Goal: Navigation & Orientation: Find specific page/section

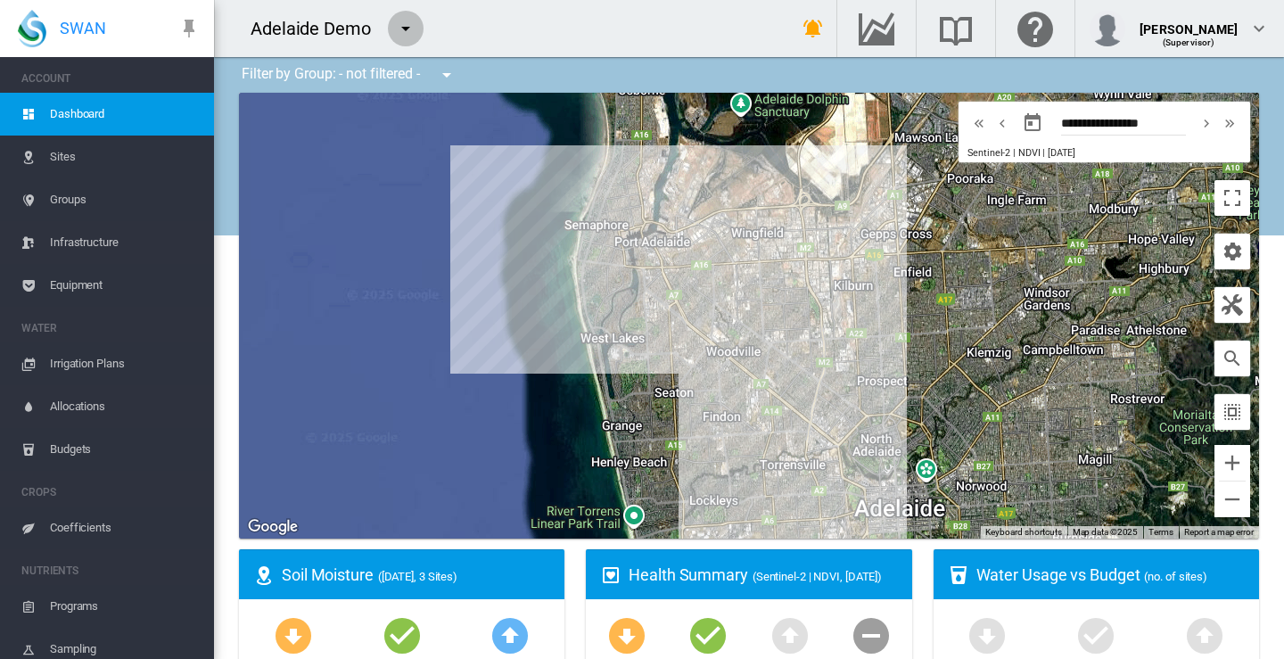
click at [407, 24] on md-icon "icon-menu-down" at bounding box center [405, 28] width 21 height 21
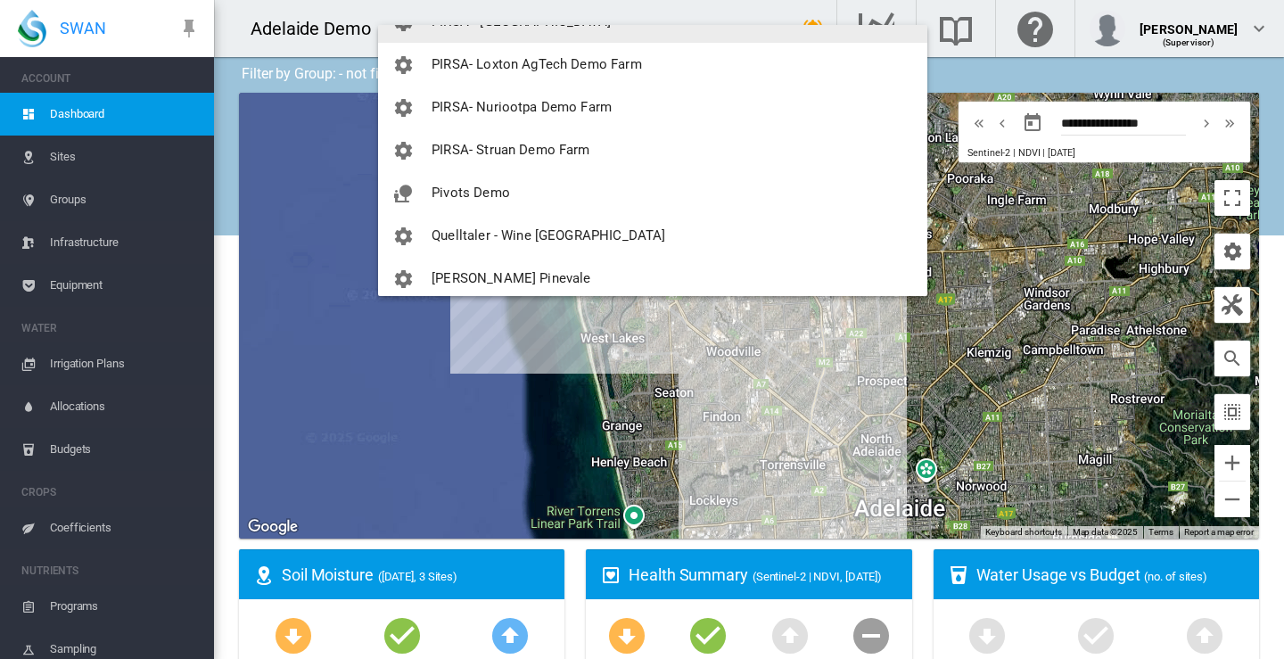
scroll to position [1676, 0]
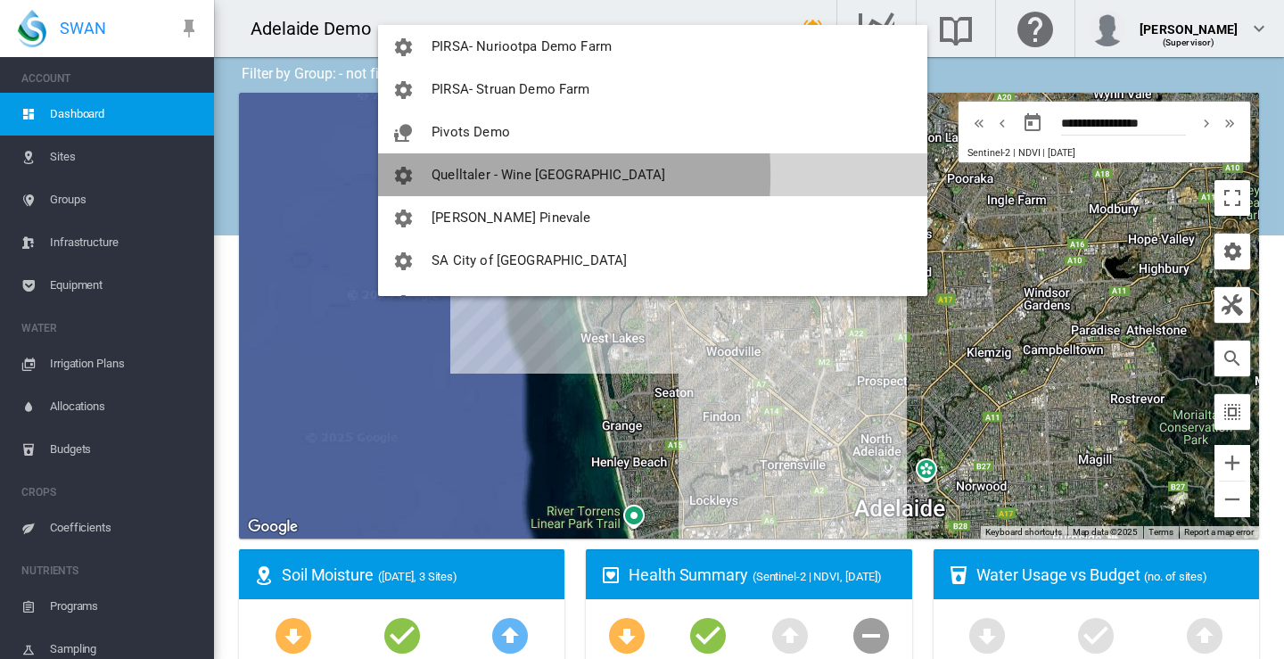
click at [456, 175] on span "Quelltaler - Wine [GEOGRAPHIC_DATA]" at bounding box center [548, 175] width 234 height 16
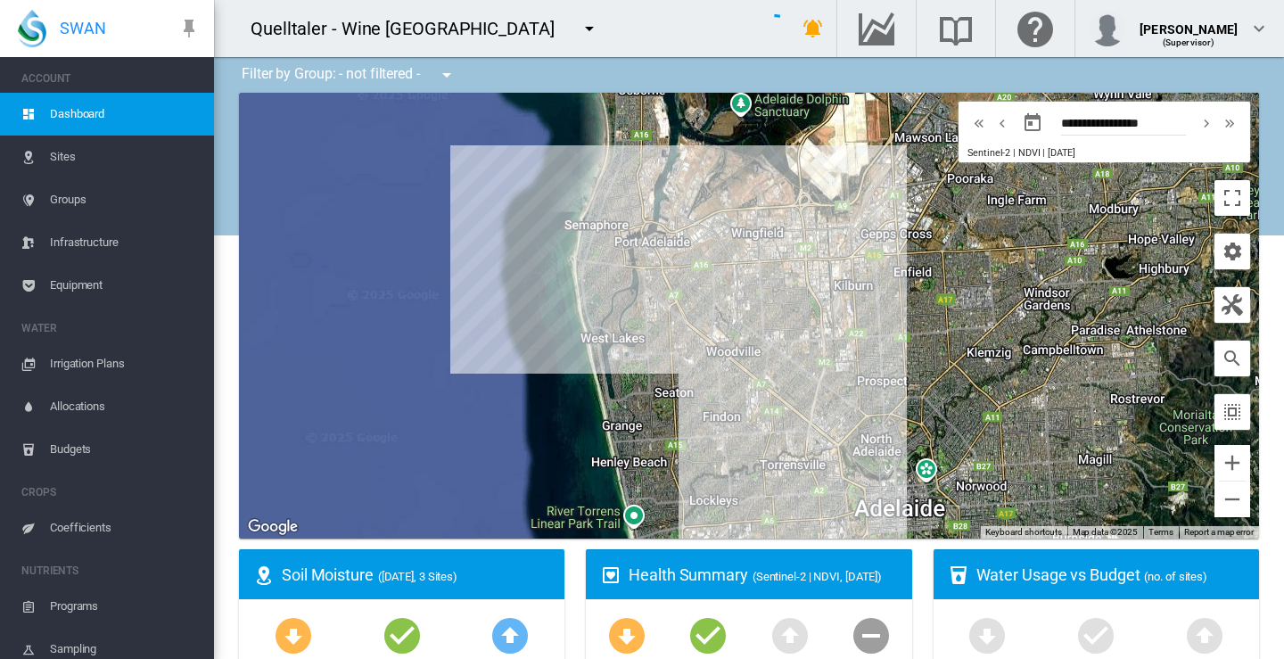
click at [456, 175] on div at bounding box center [749, 316] width 1020 height 446
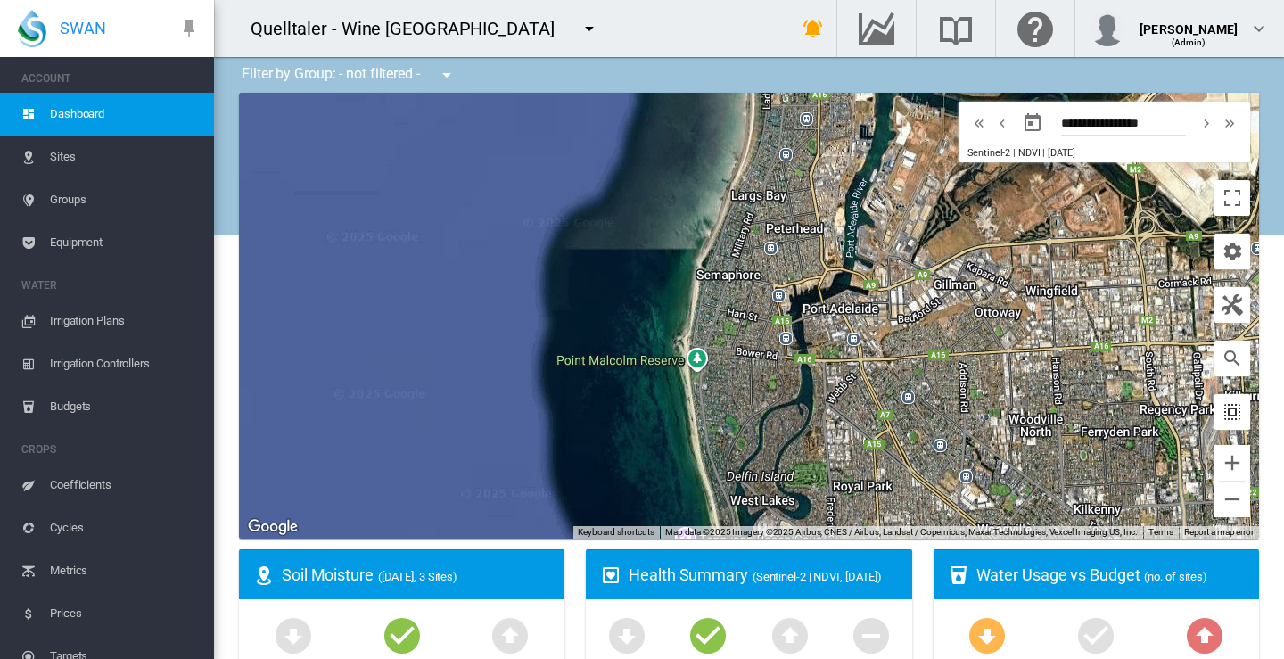
click at [1221, 408] on md-icon "icon-select-all" at bounding box center [1231, 411] width 21 height 21
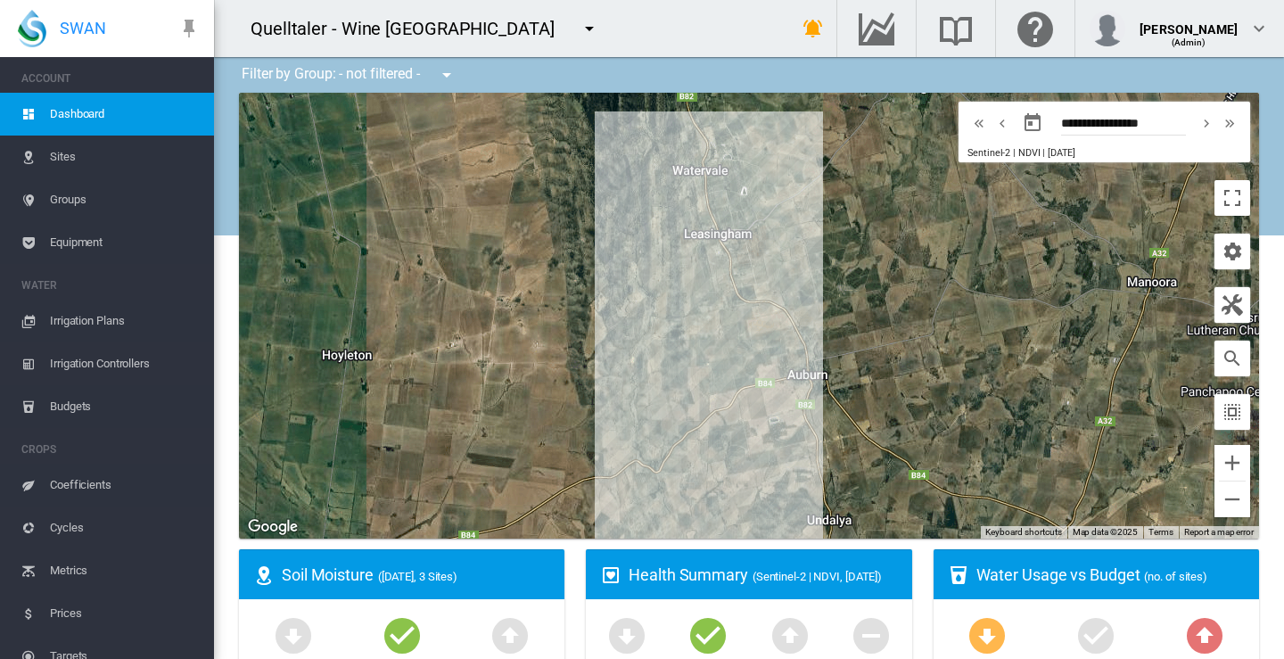
click at [59, 150] on span "Sites" at bounding box center [125, 156] width 150 height 43
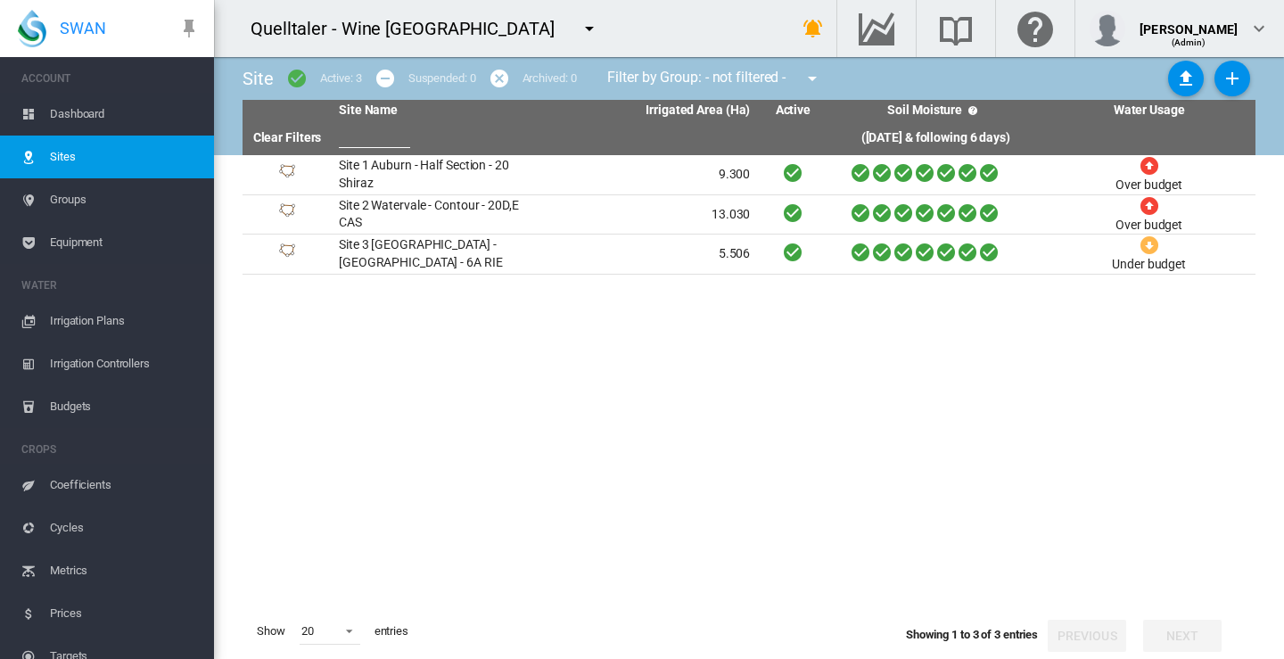
click at [82, 108] on span "Dashboard" at bounding box center [125, 114] width 150 height 43
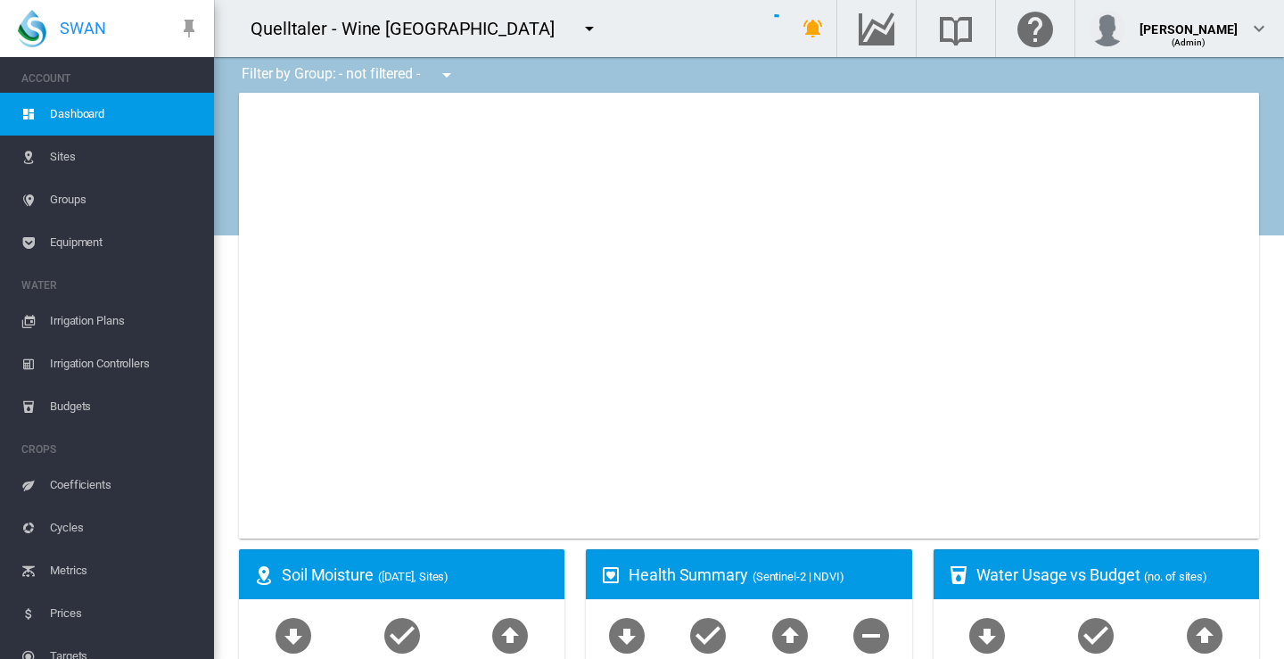
type input "**********"
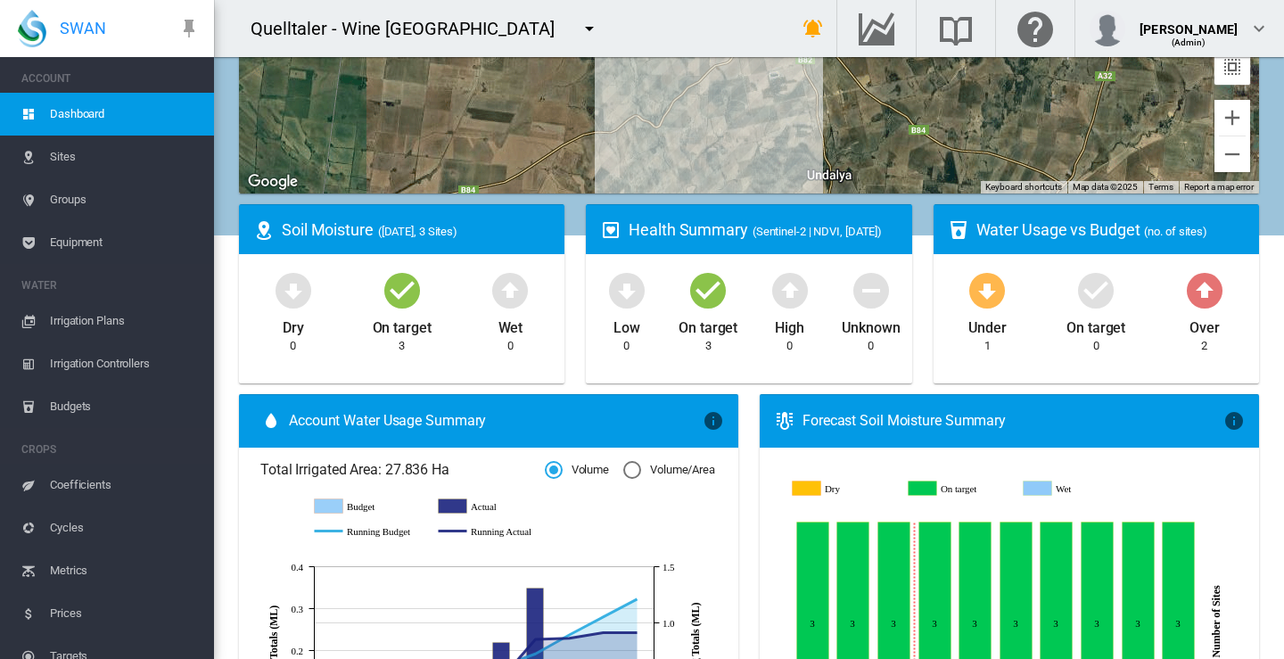
scroll to position [357, 0]
